Goal: Task Accomplishment & Management: Manage account settings

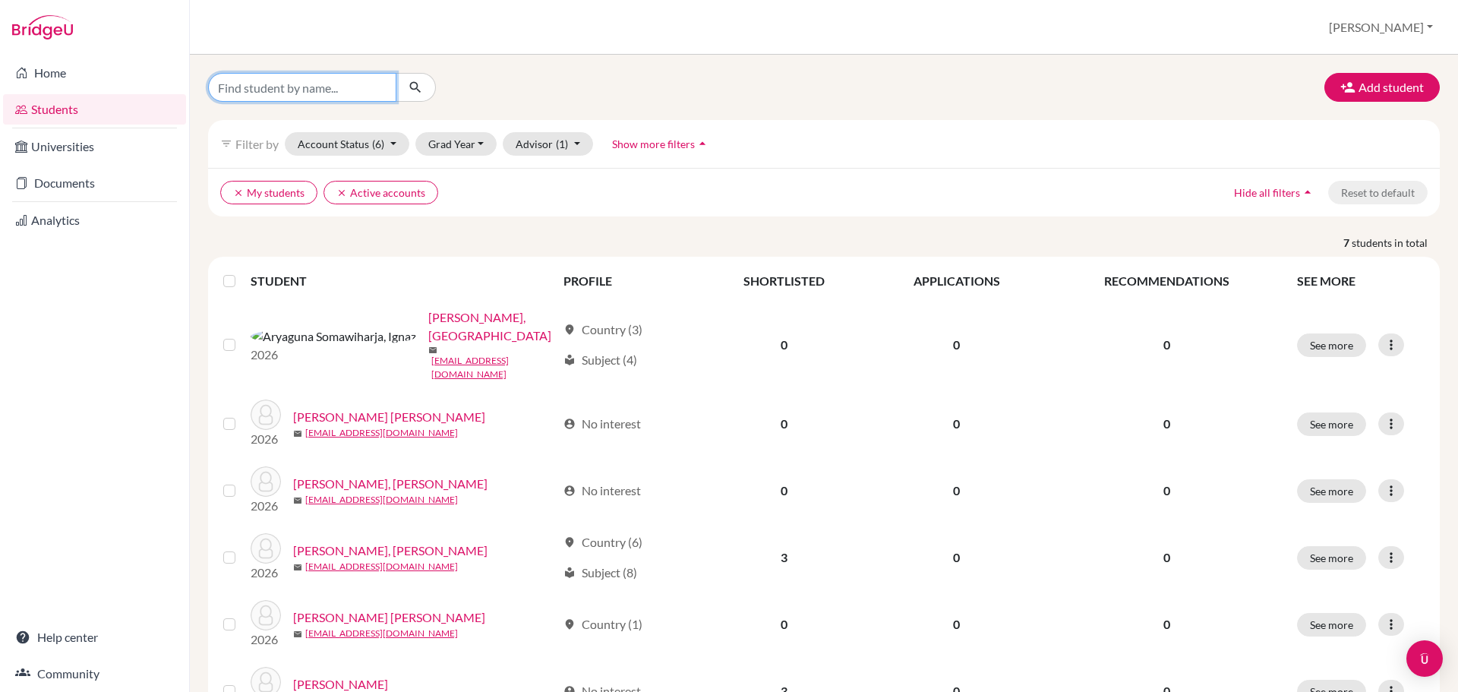
click at [305, 82] on input "Find student by name..." at bounding box center [302, 87] width 188 height 29
type input "[PERSON_NAME]"
click button "submit" at bounding box center [416, 87] width 40 height 29
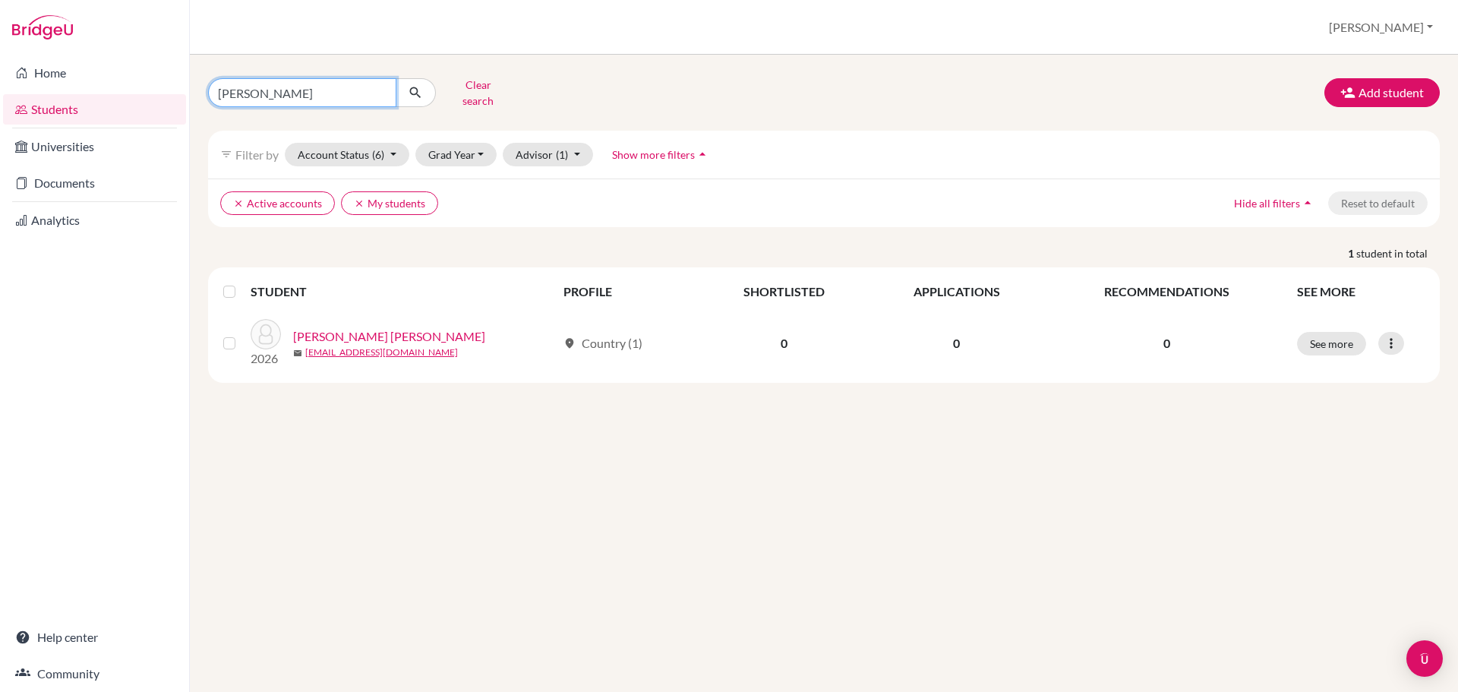
click at [305, 92] on input "[PERSON_NAME]" at bounding box center [302, 92] width 188 height 29
type input "[PERSON_NAME]"
click button "submit" at bounding box center [416, 92] width 40 height 29
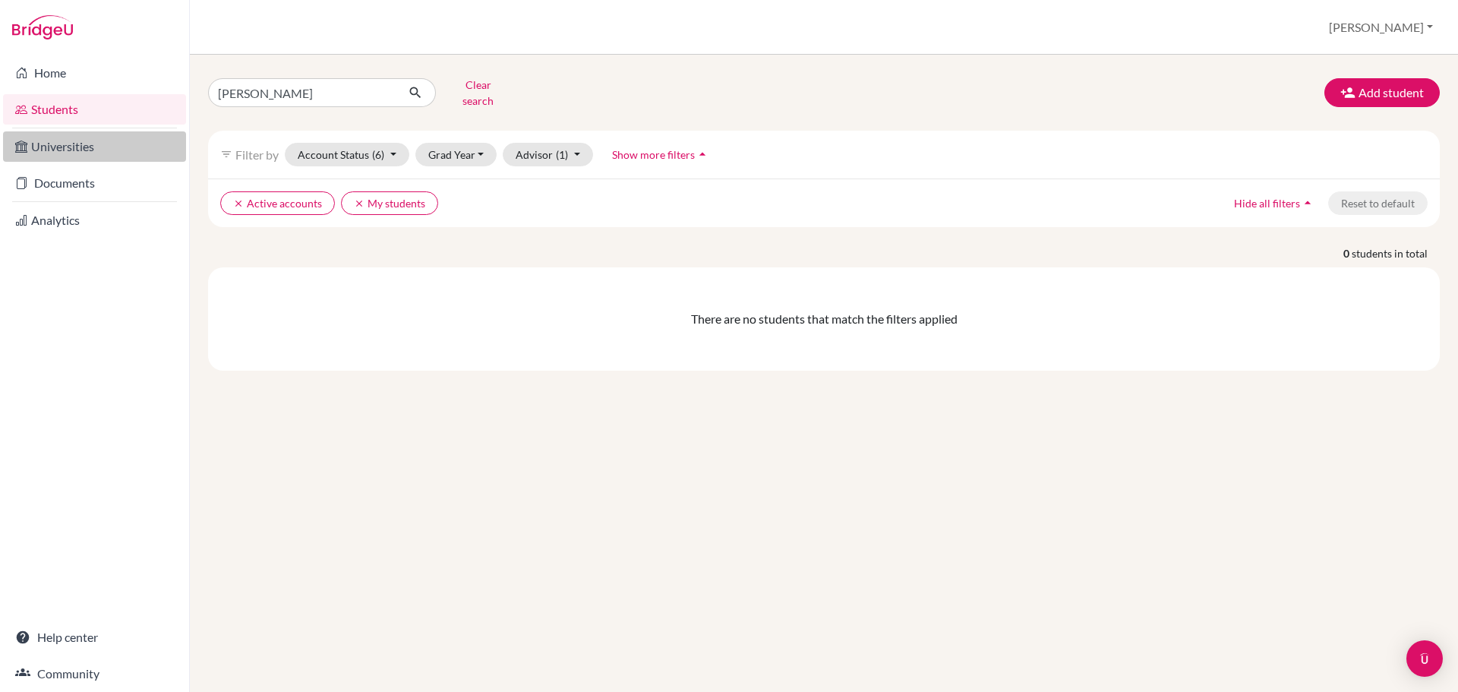
click at [116, 150] on link "Universities" at bounding box center [94, 146] width 183 height 30
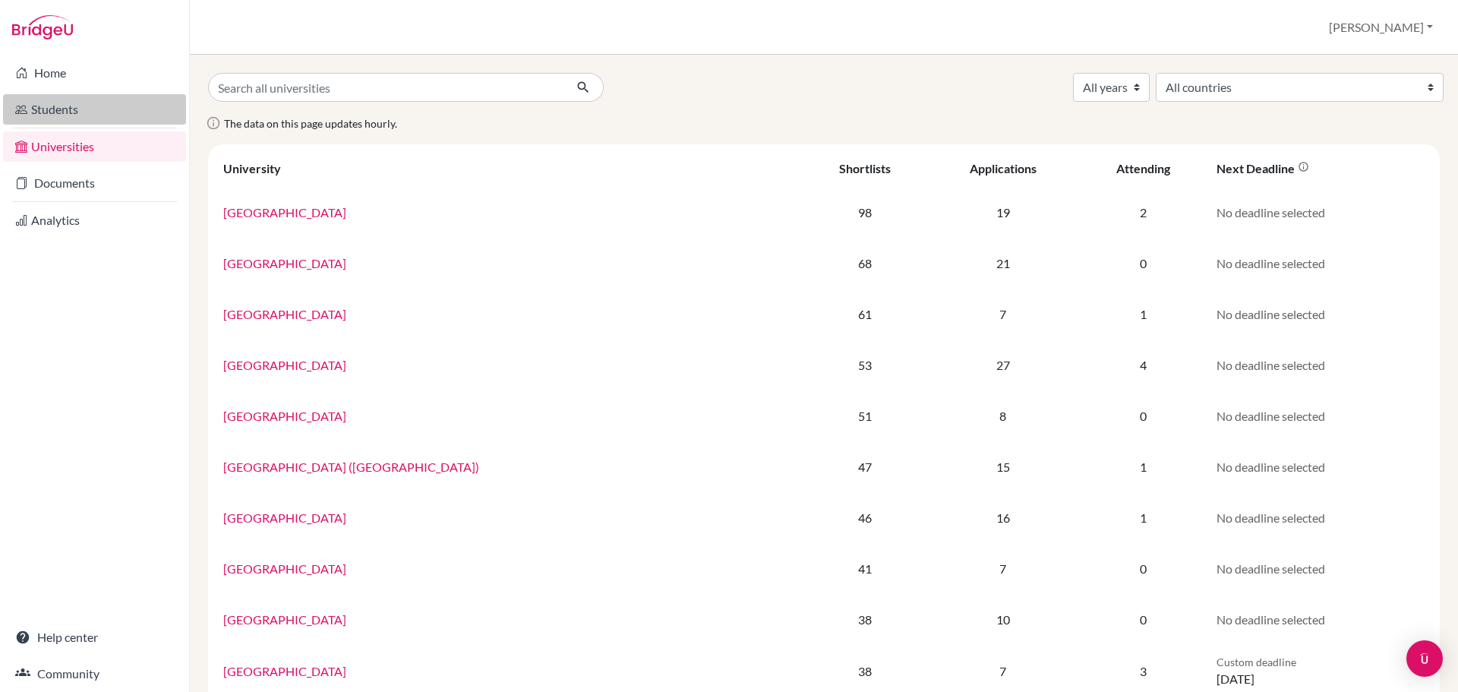
click at [115, 102] on link "Students" at bounding box center [94, 109] width 183 height 30
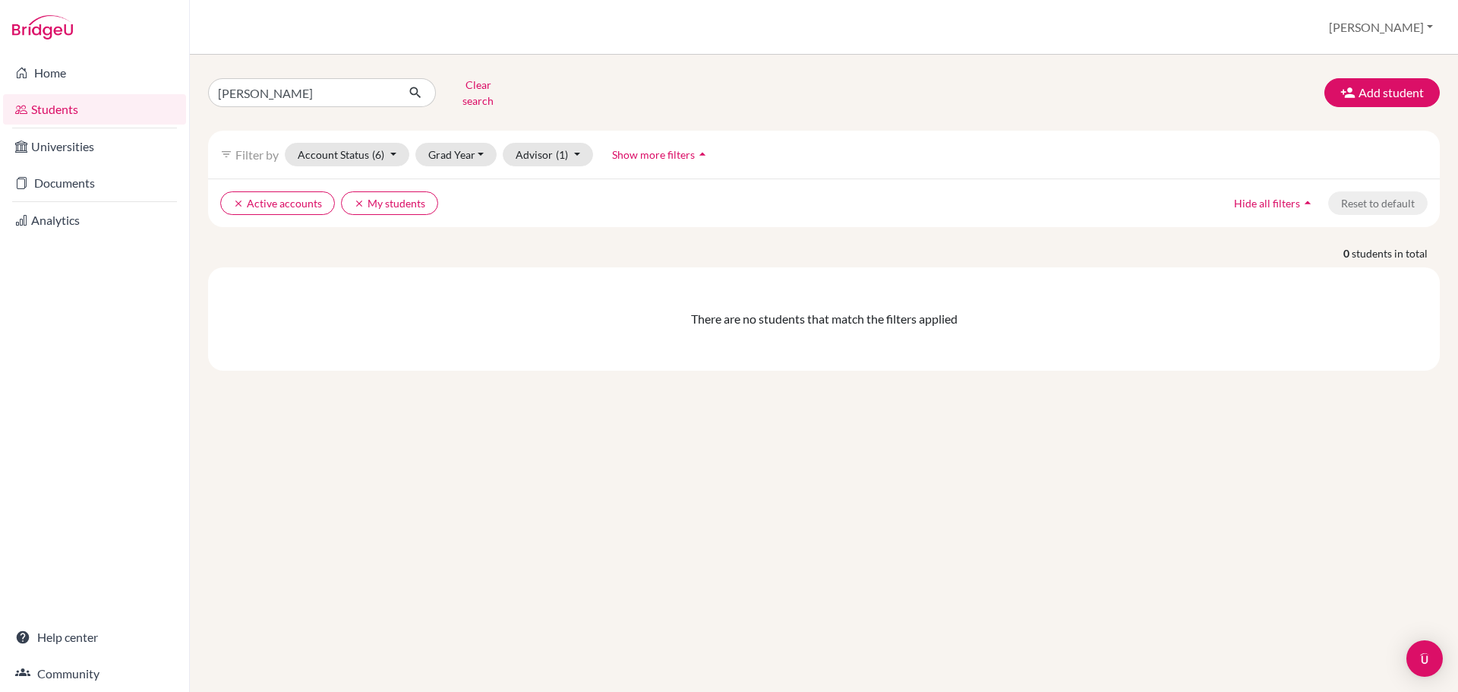
click at [616, 50] on div "Students overview [PERSON_NAME] Profile School Settings Log out" at bounding box center [824, 27] width 1268 height 55
click at [277, 18] on div "Students overview anita Profile School Settings Log out" at bounding box center [824, 27] width 1268 height 55
click at [326, 80] on input "[PERSON_NAME]" at bounding box center [302, 92] width 188 height 29
click at [383, 89] on input "[PERSON_NAME]" at bounding box center [302, 92] width 188 height 29
click at [331, 143] on button "Account Status (6)" at bounding box center [347, 155] width 125 height 24
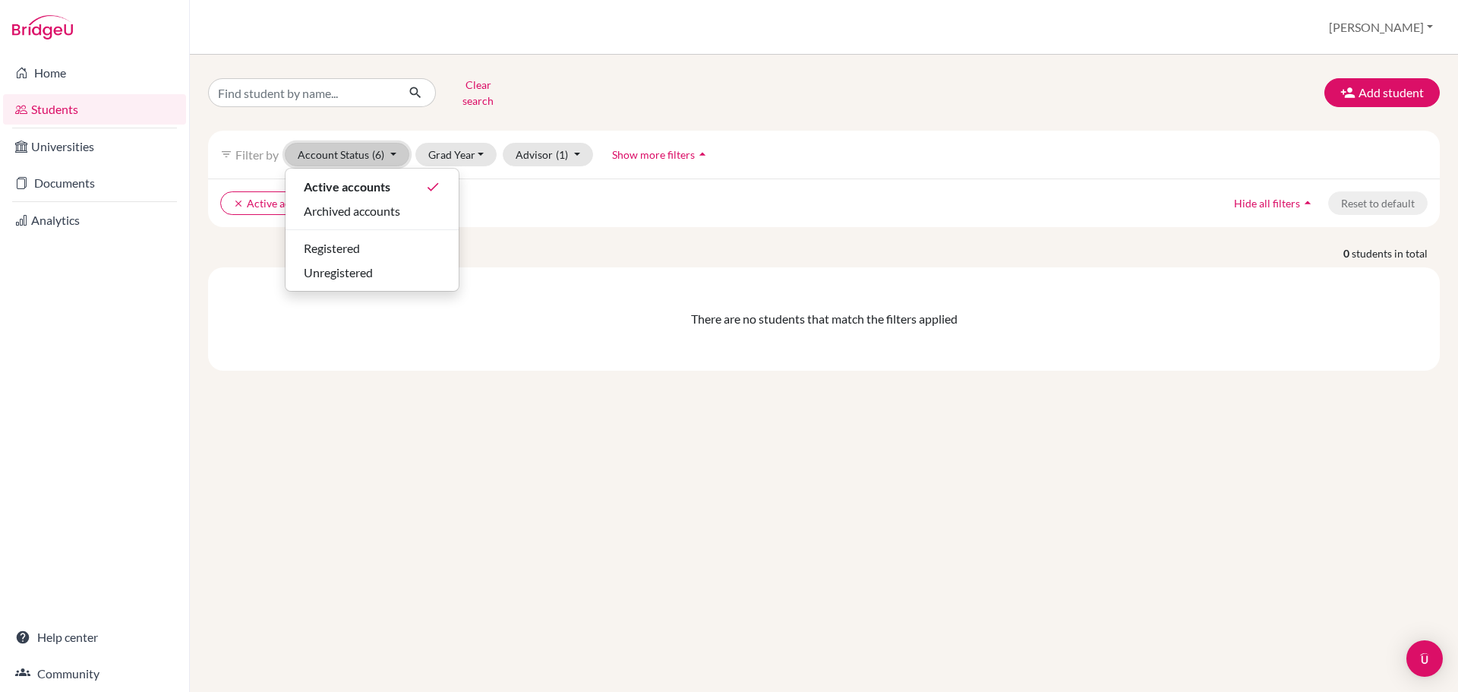
click at [397, 148] on button "Account Status (6)" at bounding box center [347, 155] width 125 height 24
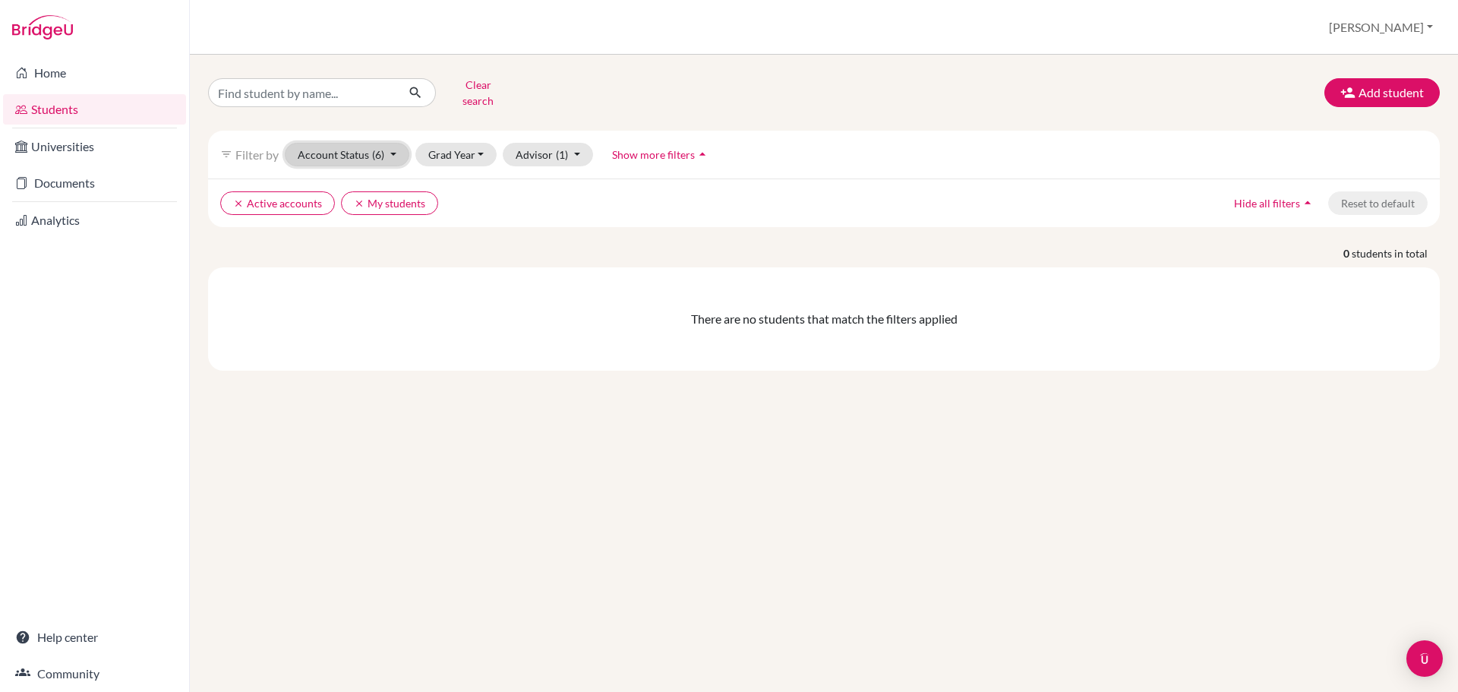
click at [397, 148] on button "Account Status (6)" at bounding box center [347, 155] width 125 height 24
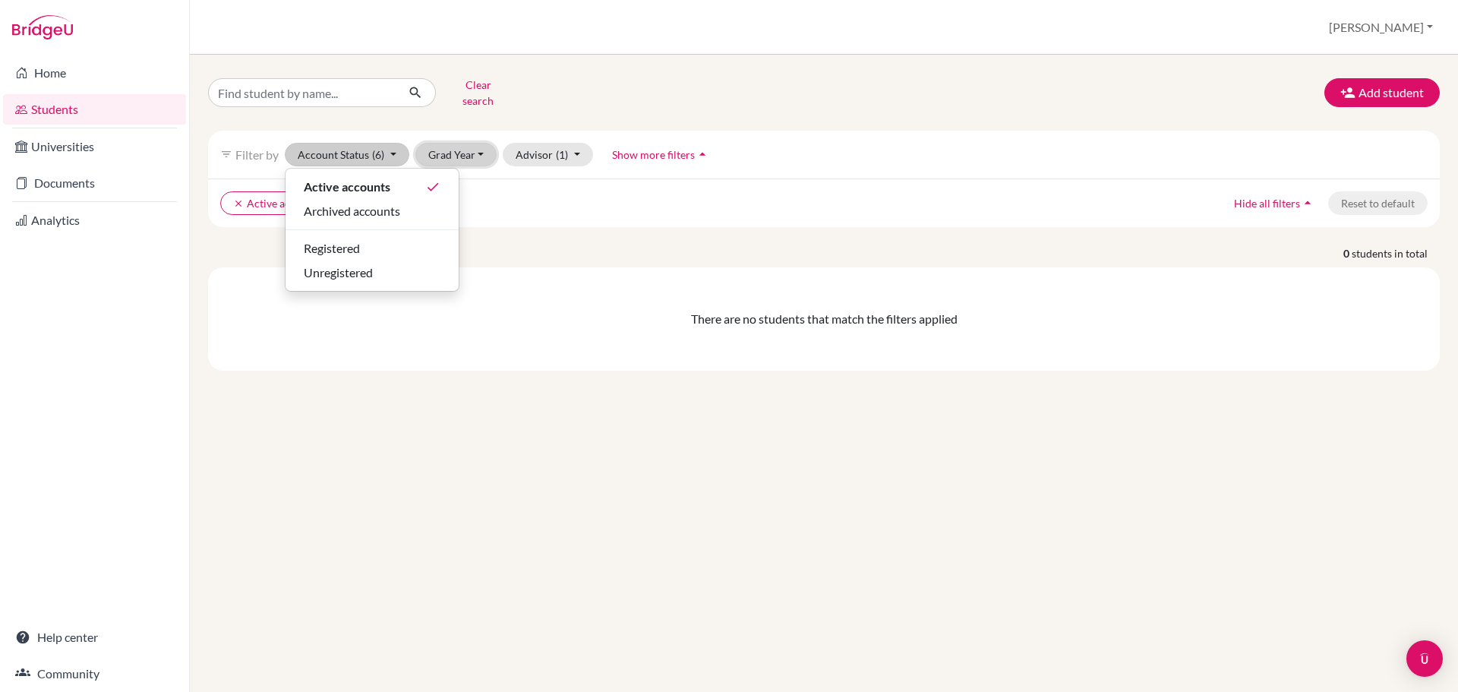
click at [465, 144] on button "Grad Year" at bounding box center [456, 155] width 82 height 24
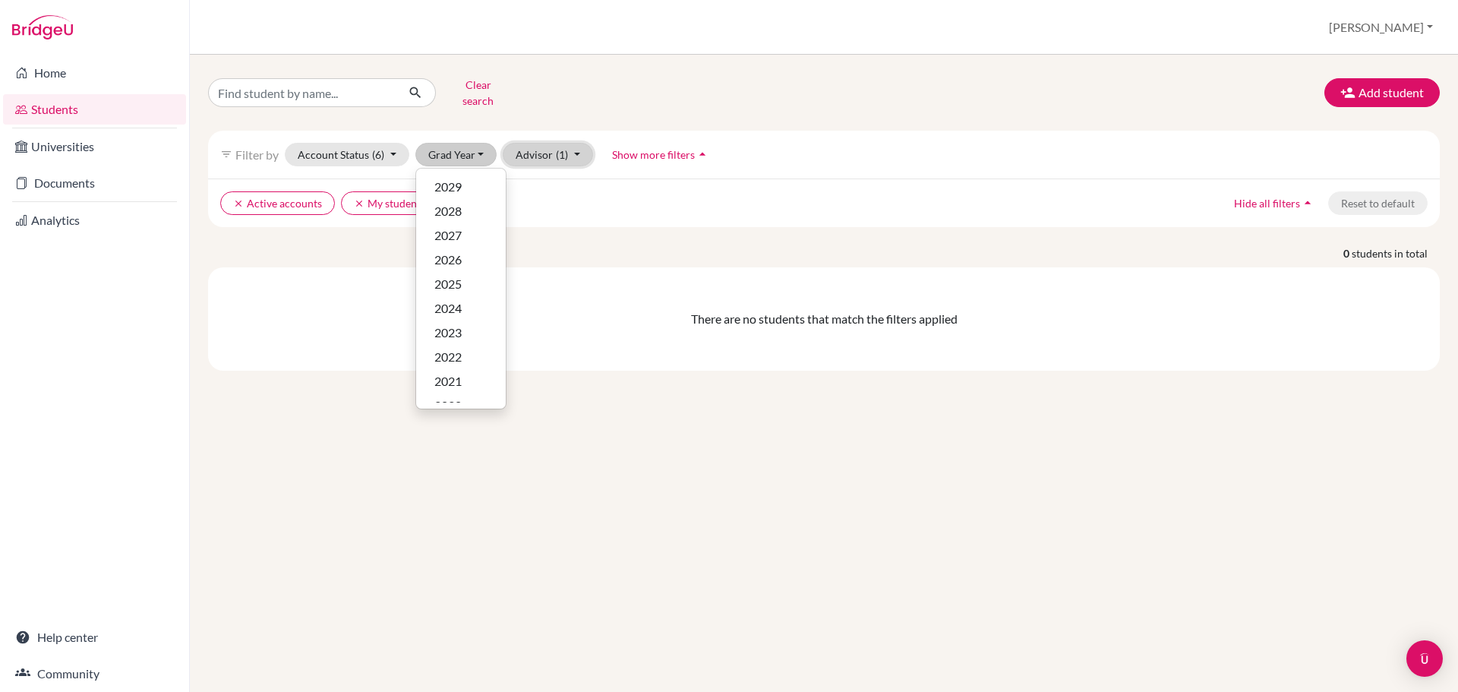
click at [547, 145] on button "Advisor (1)" at bounding box center [548, 155] width 90 height 24
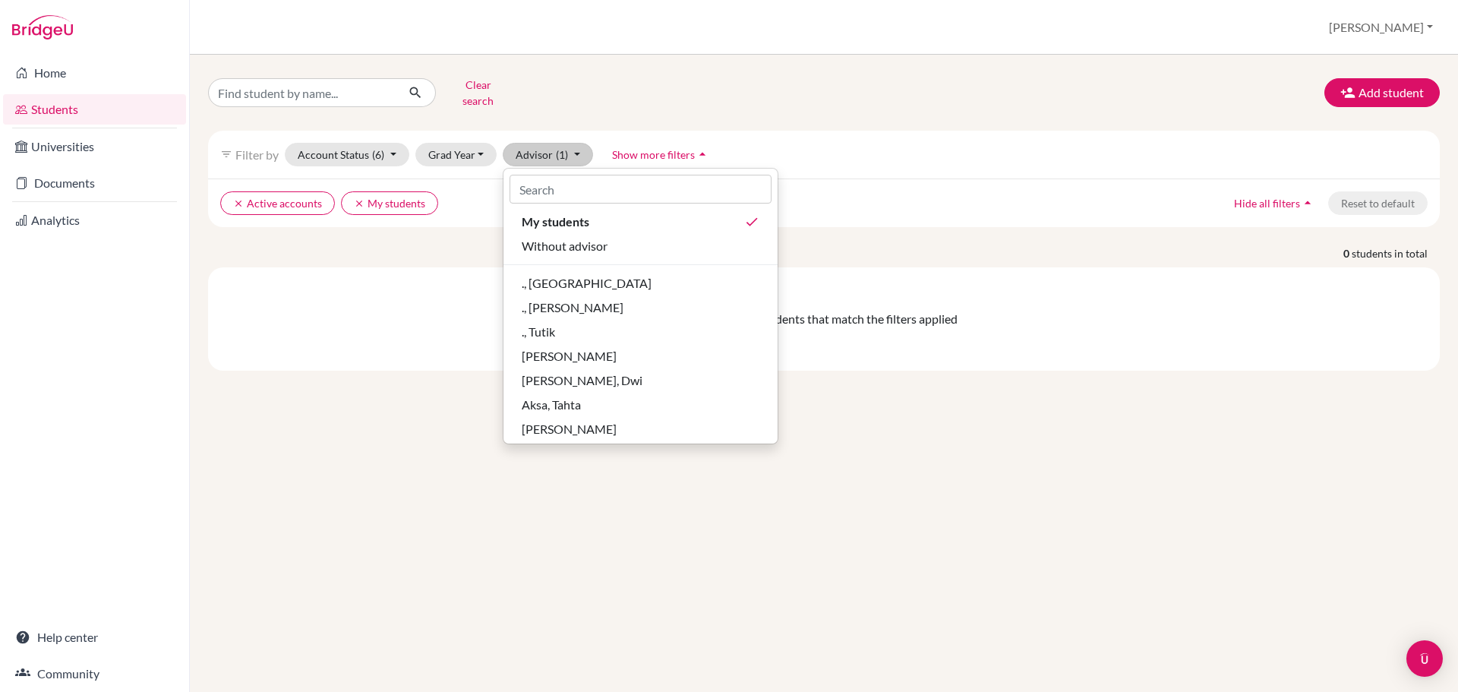
click at [840, 149] on div "filter_list Filter by Account Status (6) Active accounts done Archived accounts…" at bounding box center [823, 155] width 1231 height 48
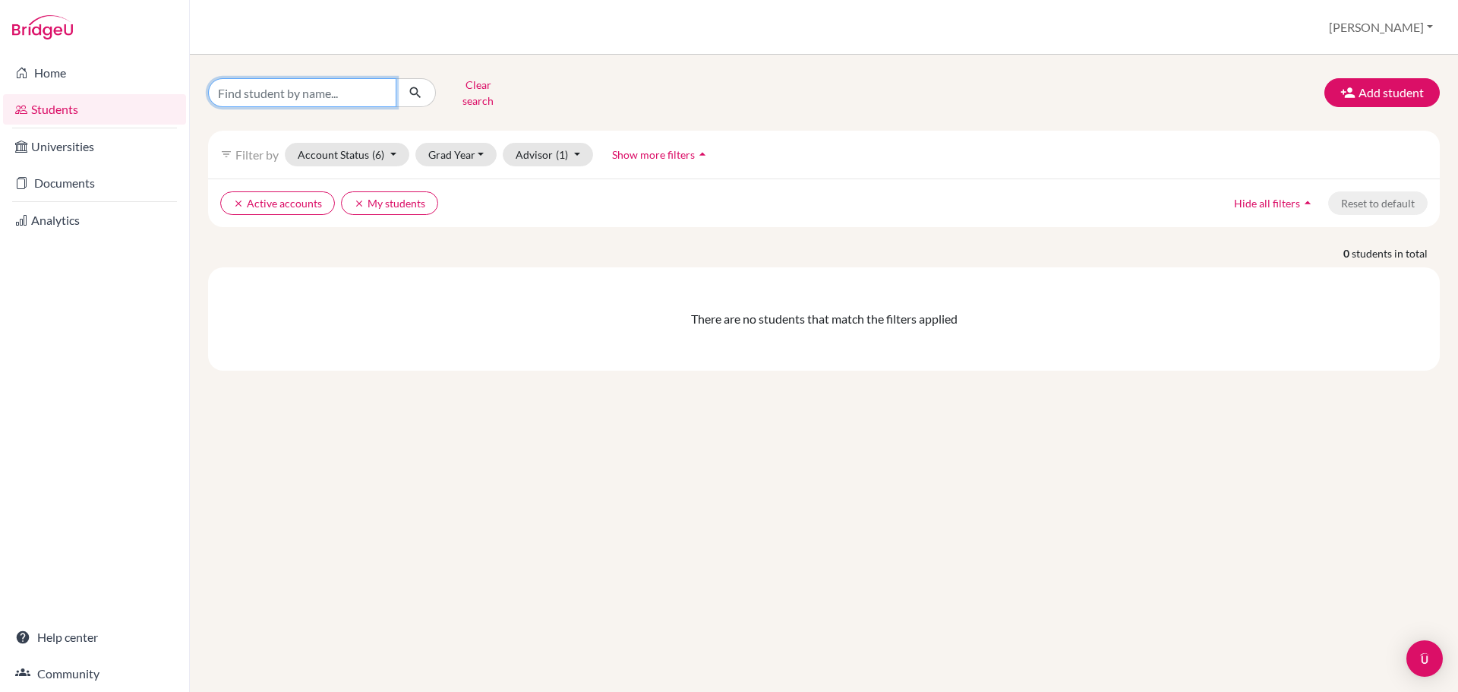
click at [298, 93] on input "Find student by name..." at bounding box center [302, 92] width 188 height 29
click at [276, 90] on input "Find student by name..." at bounding box center [302, 92] width 188 height 29
click at [78, 71] on link "Home" at bounding box center [94, 73] width 183 height 30
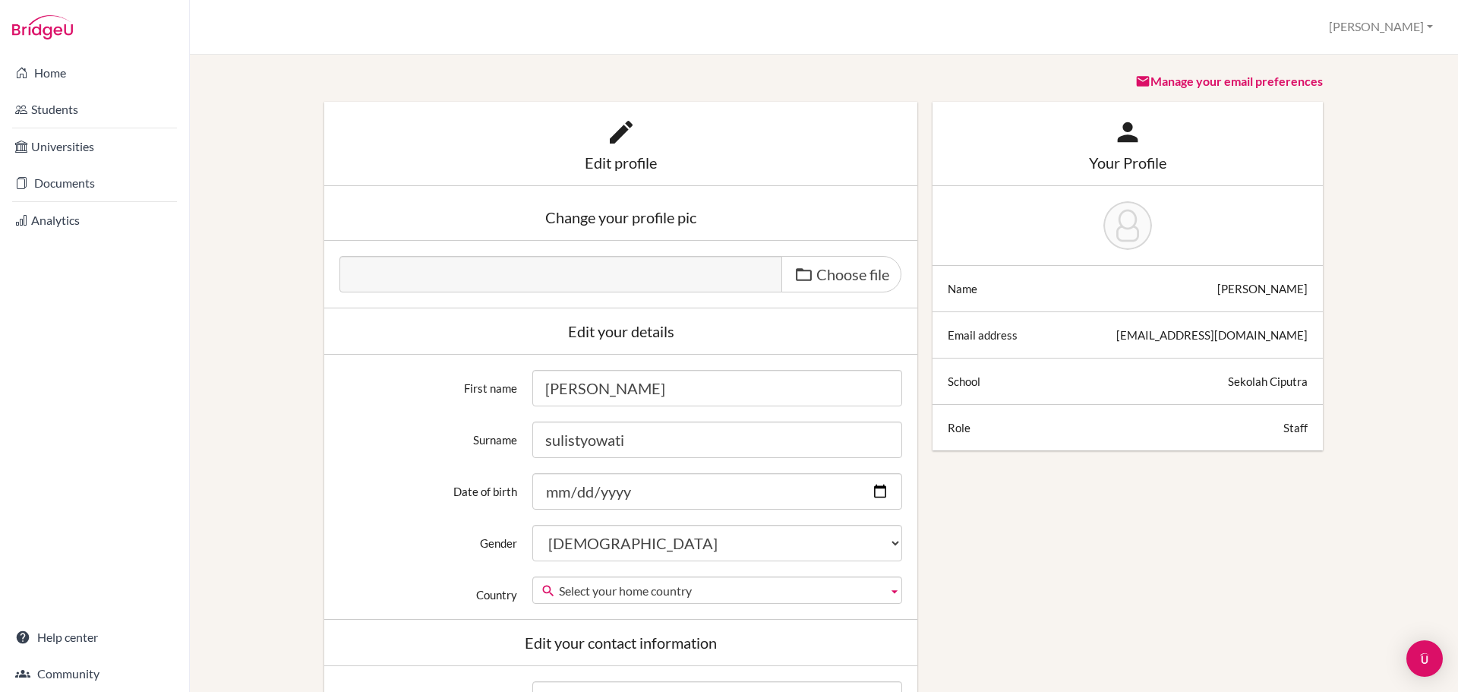
scroll to position [152, 0]
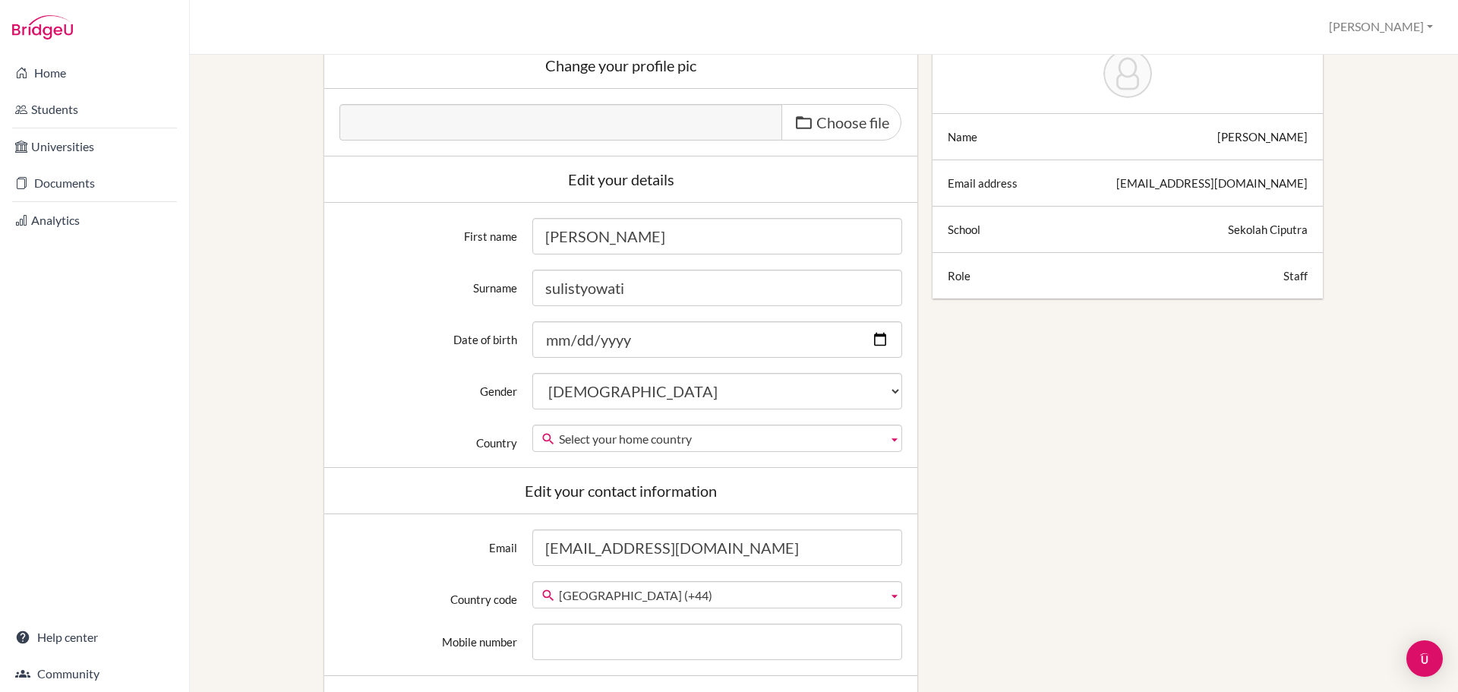
drag, startPoint x: 547, startPoint y: 239, endPoint x: 538, endPoint y: 239, distance: 9.1
click at [538, 239] on input "[PERSON_NAME]" at bounding box center [717, 236] width 370 height 36
type input "Anita"
click at [541, 286] on input "sulistyowati" at bounding box center [717, 288] width 370 height 36
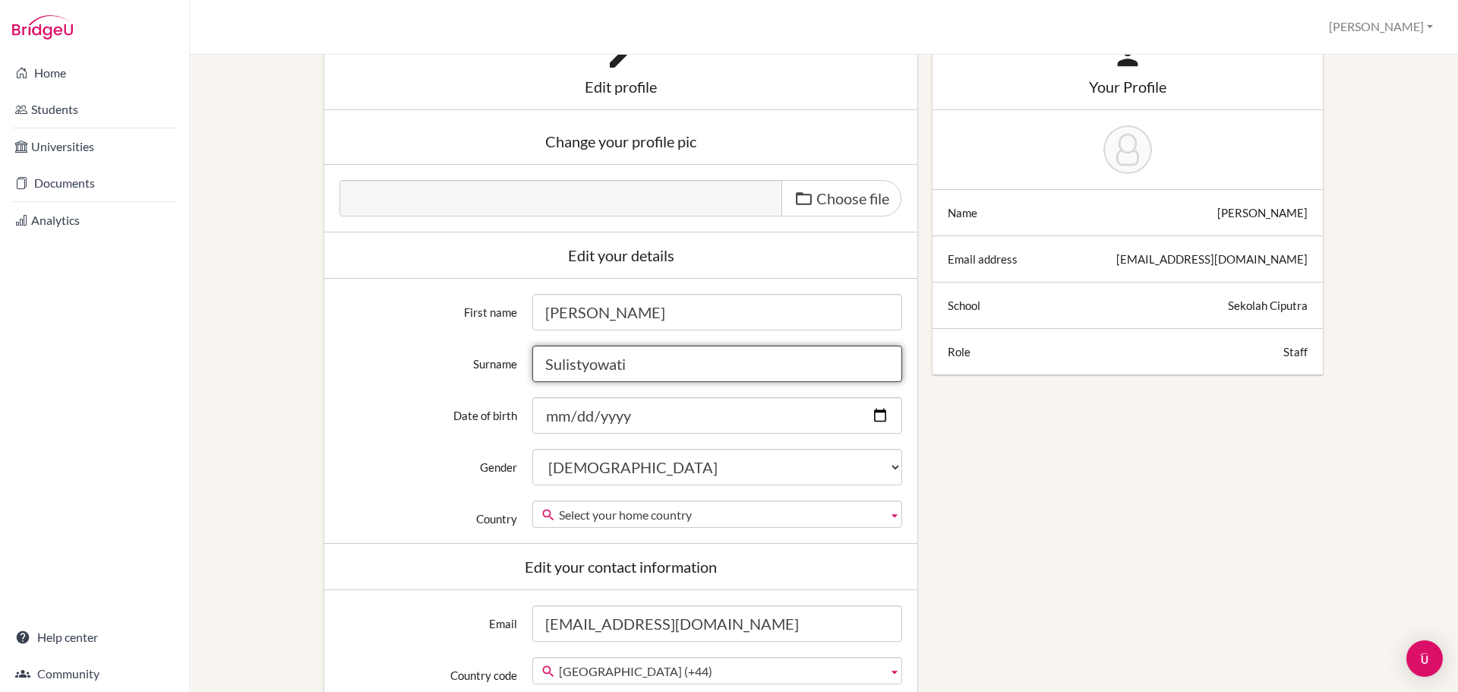
scroll to position [0, 0]
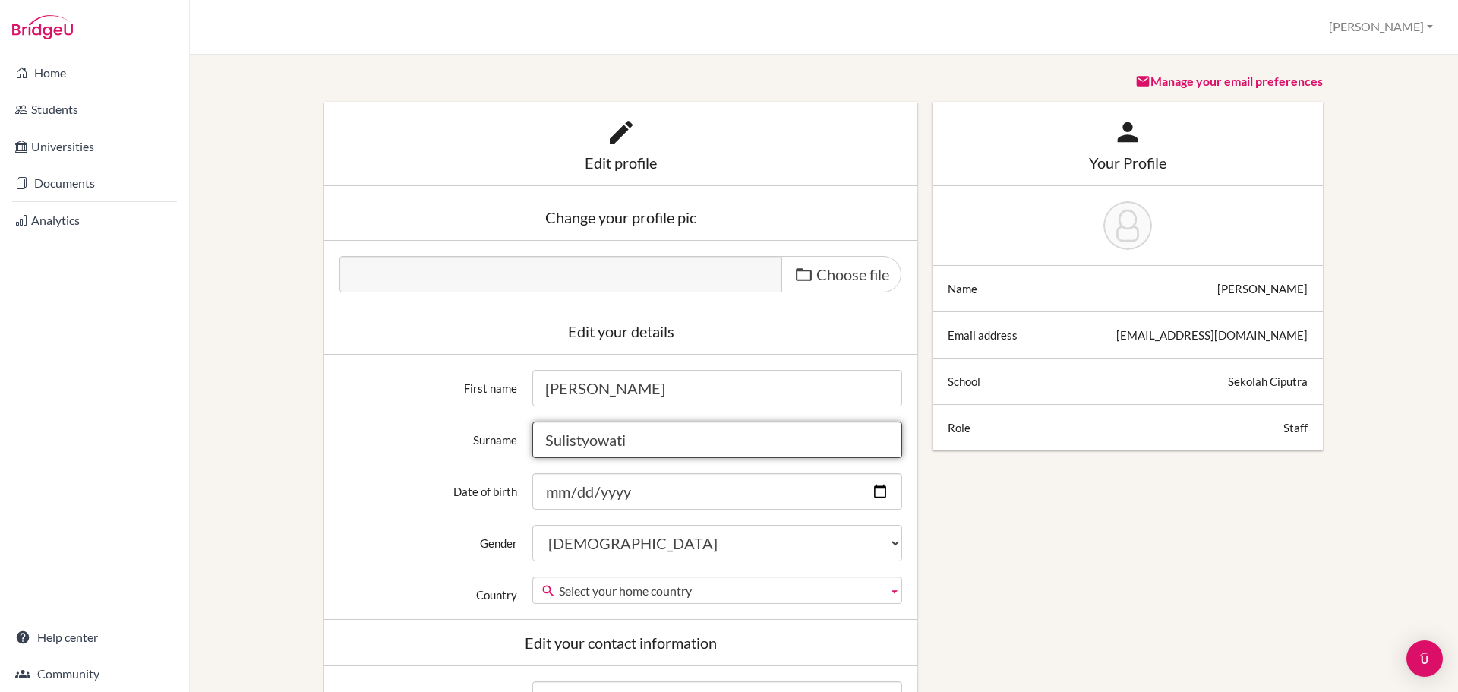
type input "Sulistyowati"
click at [1221, 288] on div "anita sulistyowati" at bounding box center [1262, 288] width 90 height 15
click at [1217, 288] on div "anita sulistyowati" at bounding box center [1262, 288] width 90 height 15
click at [1149, 295] on div at bounding box center [1127, 288] width 360 height 15
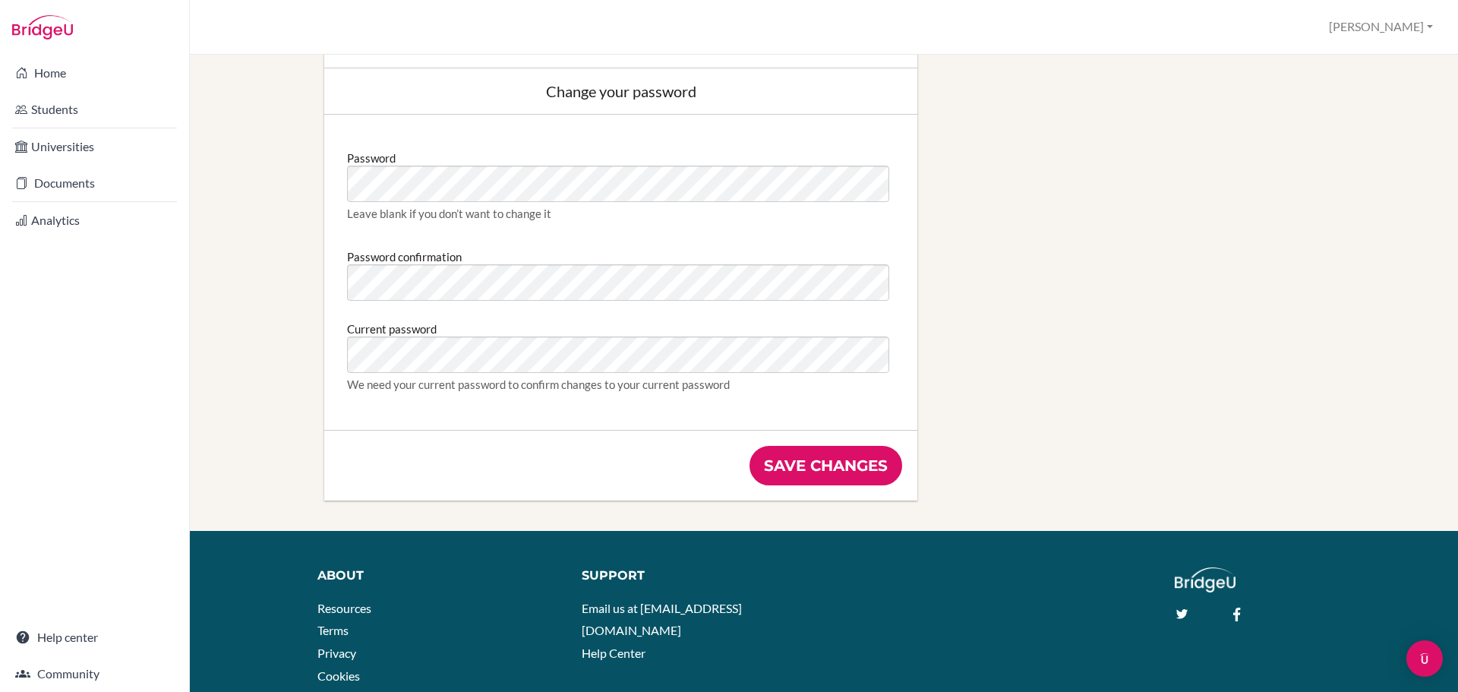
scroll to position [835, 0]
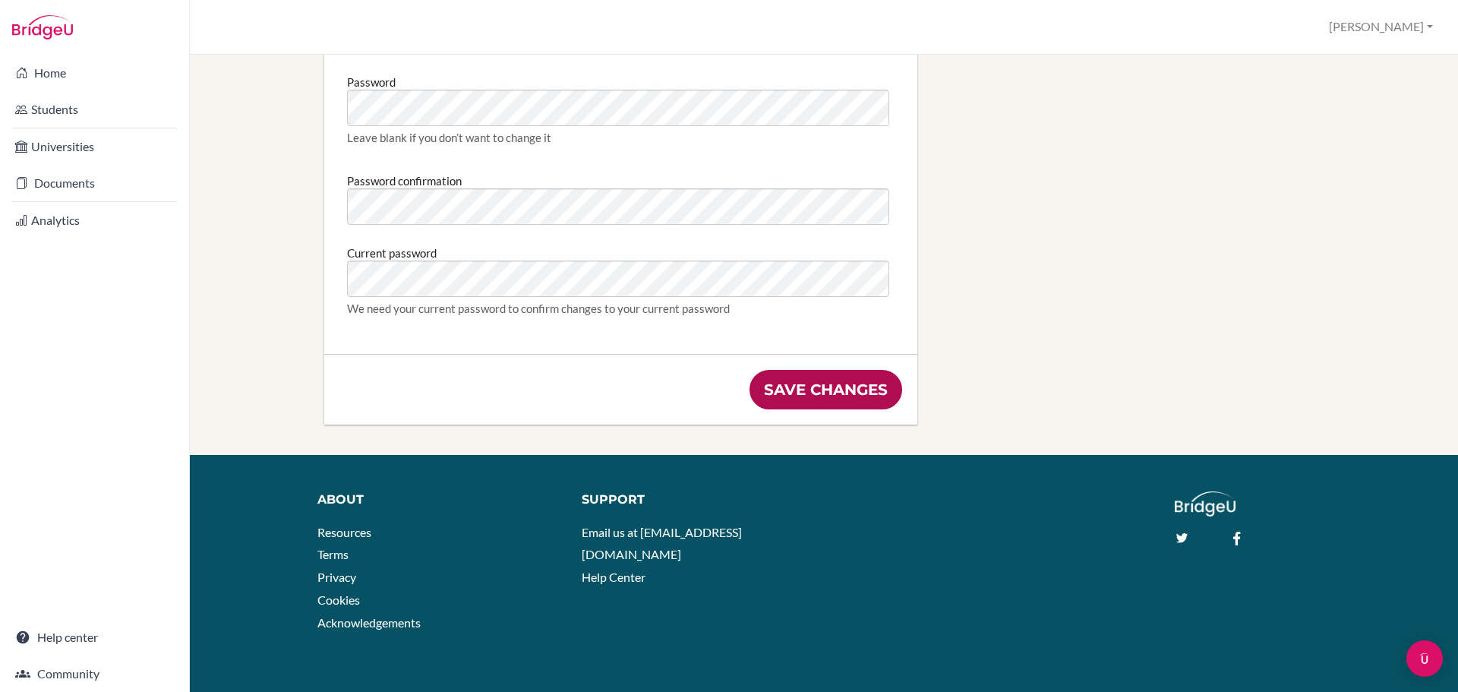
click at [853, 388] on input "Save changes" at bounding box center [825, 389] width 153 height 39
